Goal: Transaction & Acquisition: Purchase product/service

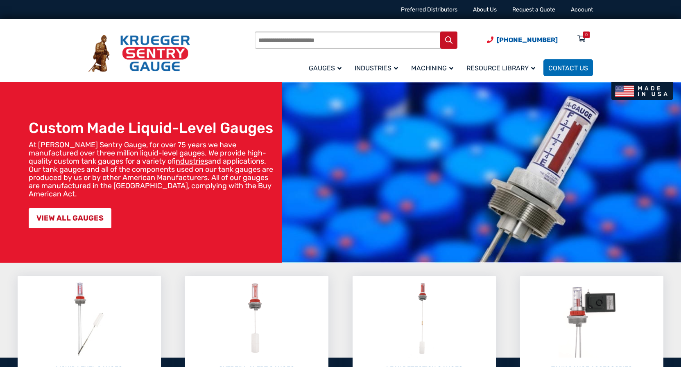
click at [313, 43] on input "Products search" at bounding box center [356, 40] width 203 height 17
type input "**********"
click at [440, 32] on button "Search" at bounding box center [448, 40] width 17 height 17
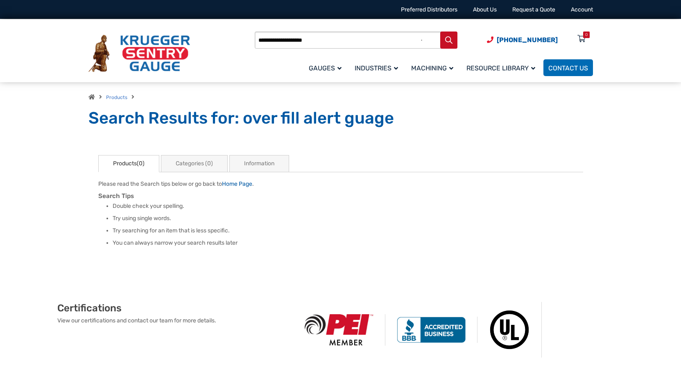
click at [321, 42] on input "**********" at bounding box center [356, 40] width 203 height 17
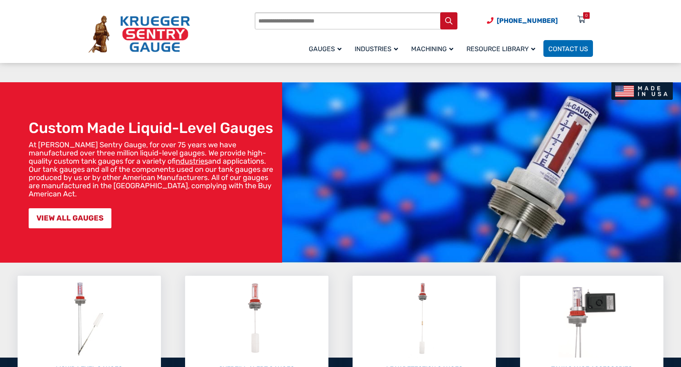
scroll to position [167, 0]
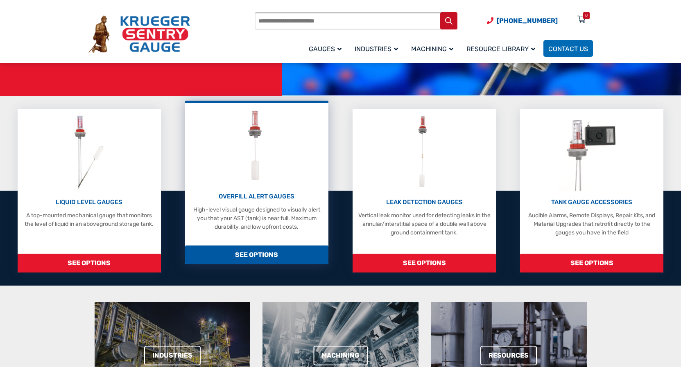
click at [264, 246] on span "SEE OPTIONS" at bounding box center [256, 255] width 143 height 19
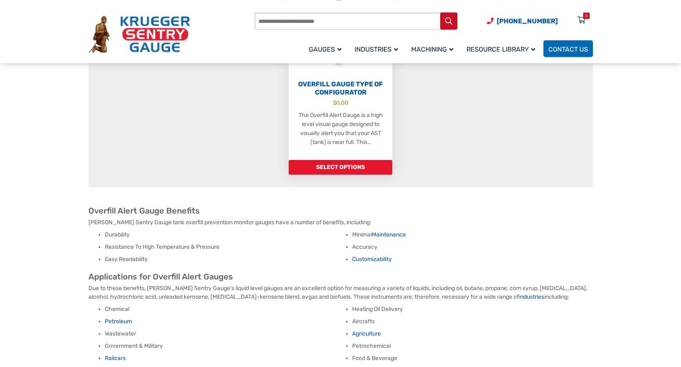
scroll to position [334, 0]
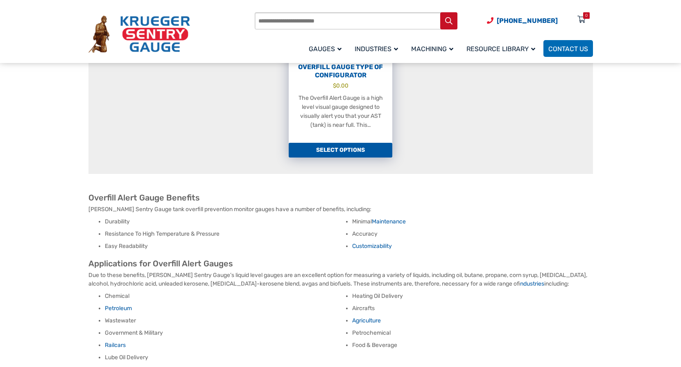
click at [308, 147] on link "Select options" at bounding box center [341, 150] width 104 height 15
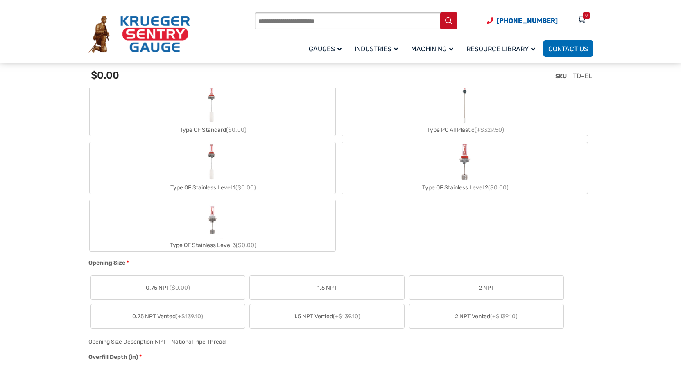
scroll to position [293, 0]
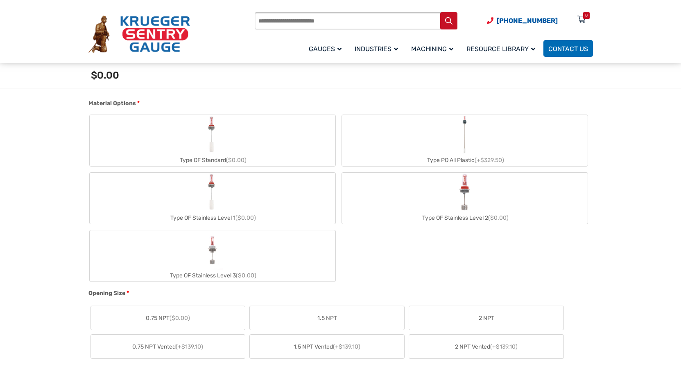
click at [427, 150] on label "Type PO All Plastic (+$329.50)" at bounding box center [465, 140] width 246 height 51
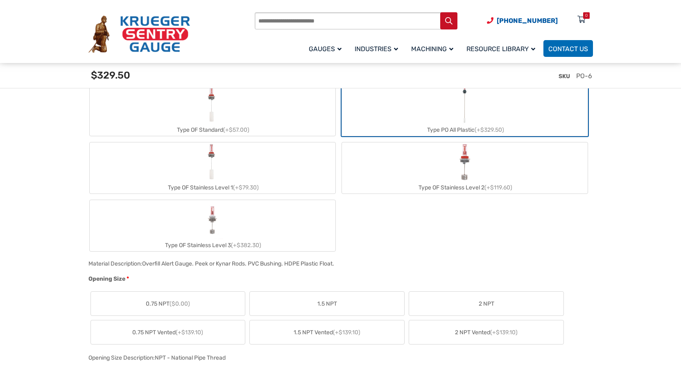
scroll to position [460, 0]
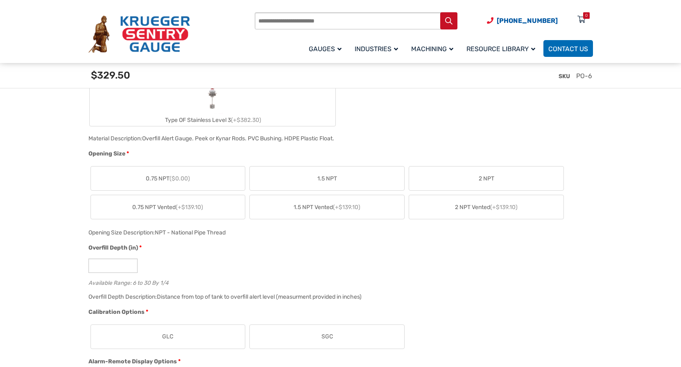
click at [154, 206] on span "0.75 NPT Vented (+$139.10)" at bounding box center [167, 207] width 71 height 9
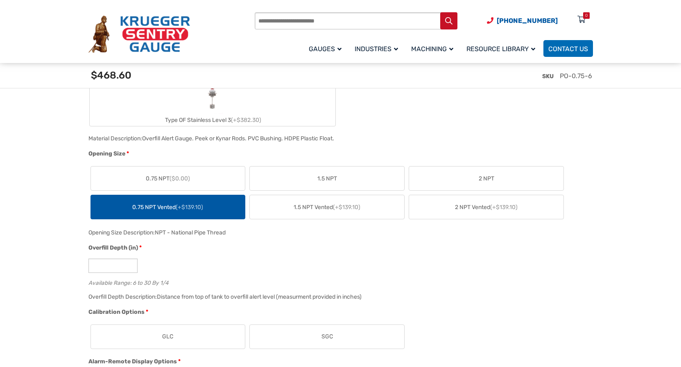
click at [167, 183] on span "0.75 NPT ($0.00)" at bounding box center [168, 179] width 44 height 9
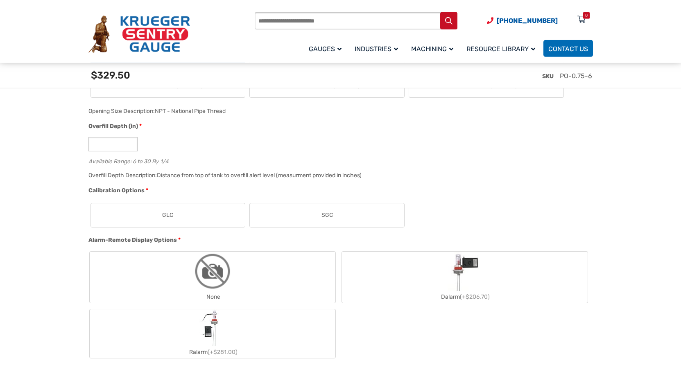
scroll to position [585, 0]
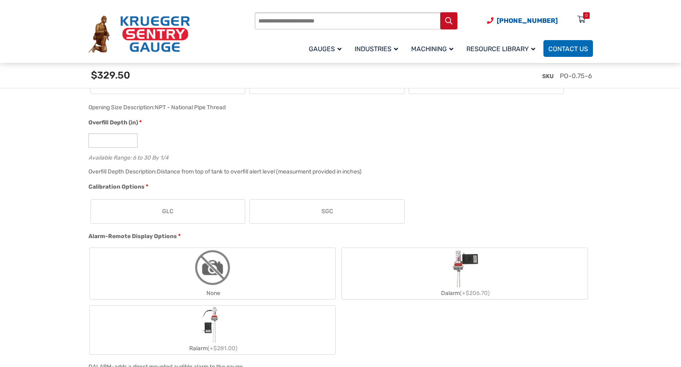
click at [199, 216] on label "GLC" at bounding box center [168, 212] width 154 height 24
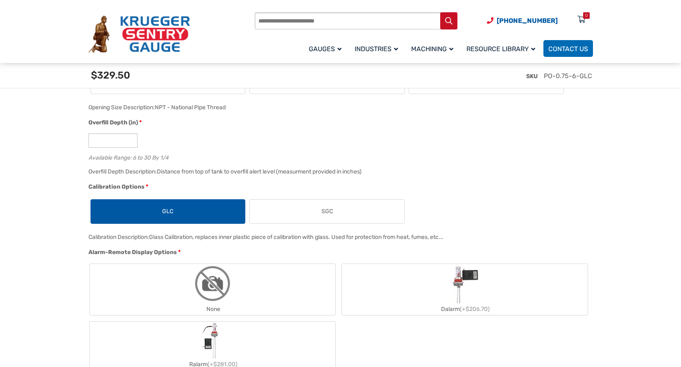
scroll to position [669, 0]
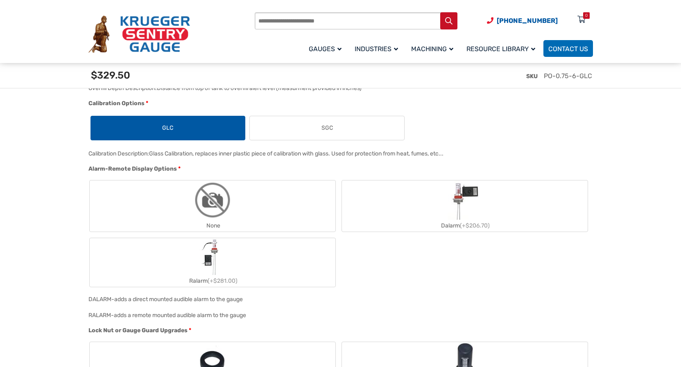
click at [204, 203] on img "None" at bounding box center [212, 200] width 39 height 39
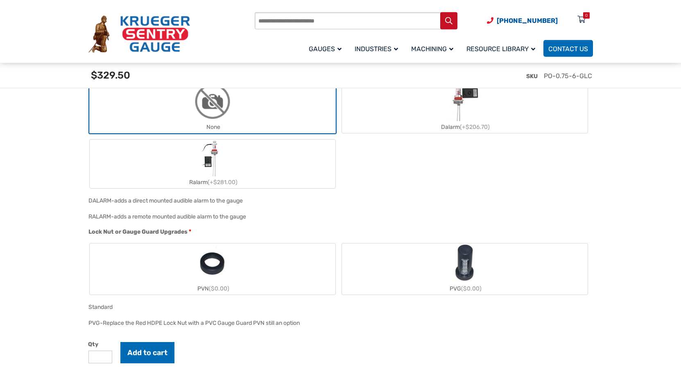
scroll to position [794, 0]
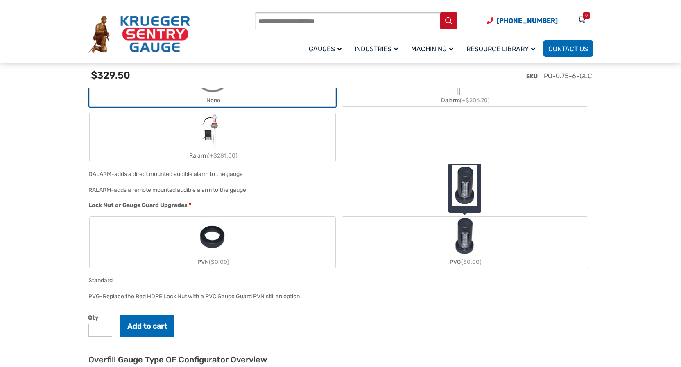
click at [424, 249] on label "PVG ($0.00)" at bounding box center [465, 242] width 246 height 51
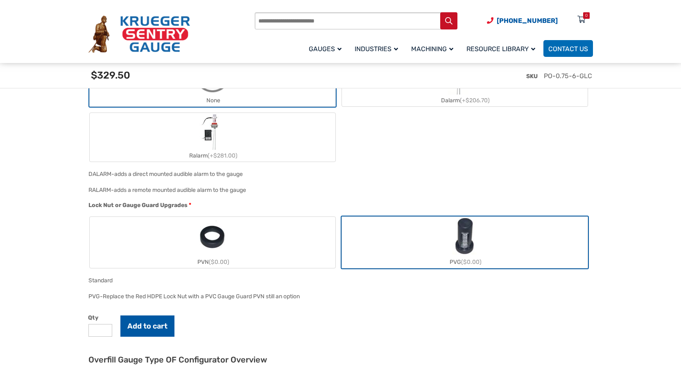
click at [152, 327] on button "Add to cart" at bounding box center [147, 326] width 54 height 21
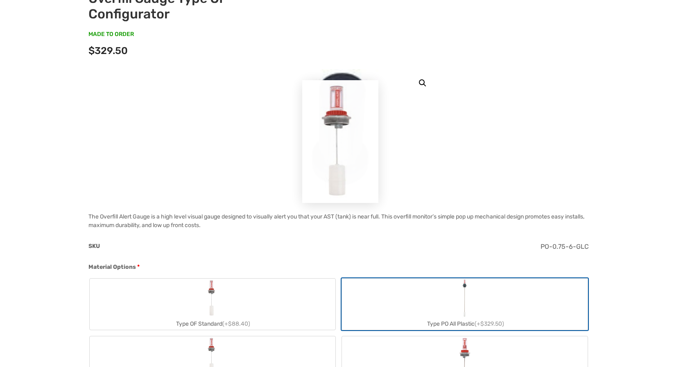
scroll to position [0, 0]
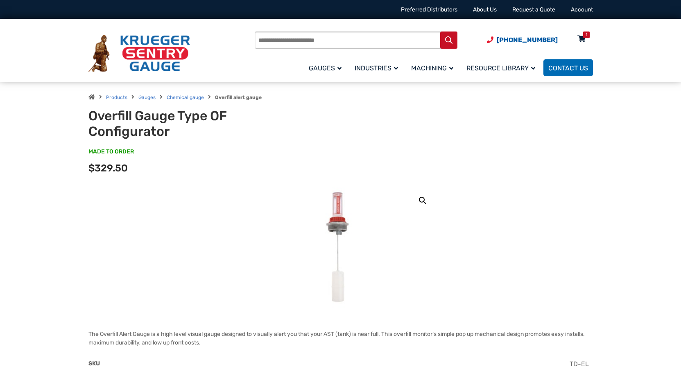
click at [583, 36] on icon at bounding box center [582, 39] width 8 height 13
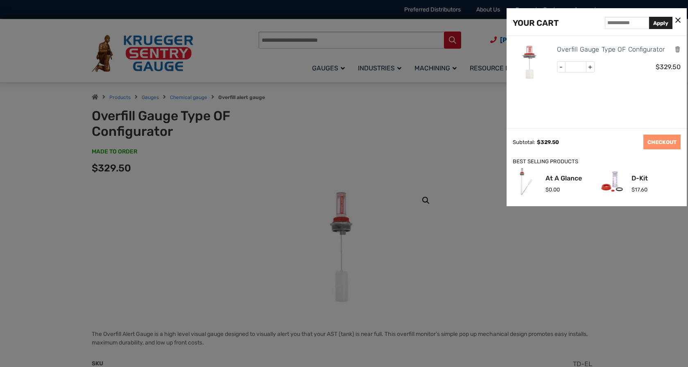
click at [385, 153] on div at bounding box center [344, 183] width 688 height 367
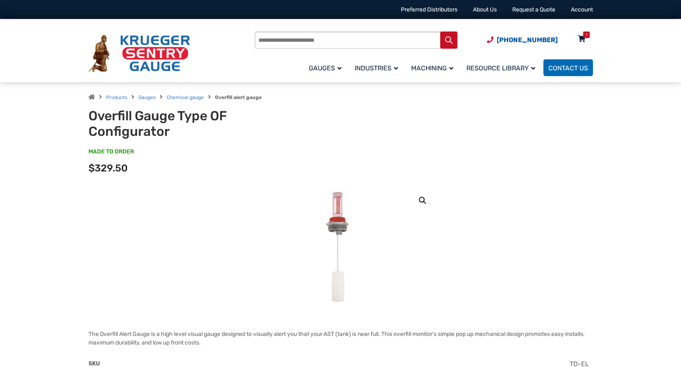
click at [581, 38] on icon at bounding box center [582, 39] width 8 height 13
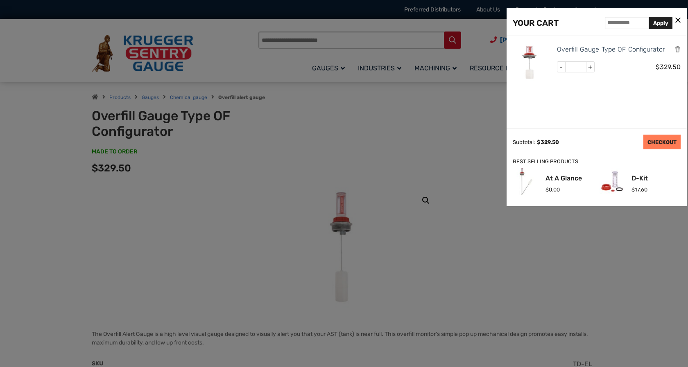
click at [658, 144] on link "CHECKOUT" at bounding box center [662, 142] width 37 height 15
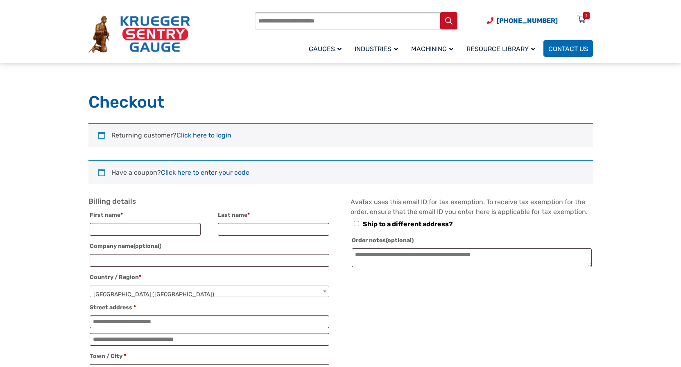
select select "**"
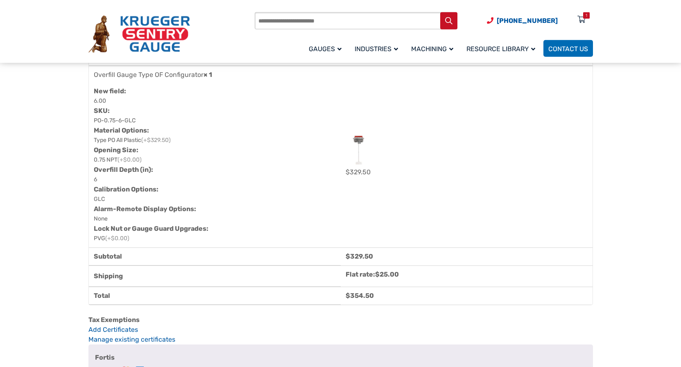
scroll to position [501, 0]
